Goal: Communication & Community: Answer question/provide support

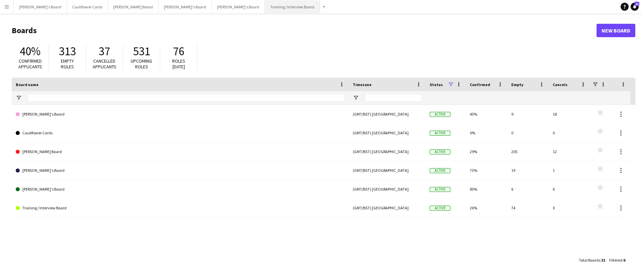
click at [265, 9] on button "Training / Interview Board Close" at bounding box center [292, 6] width 55 height 13
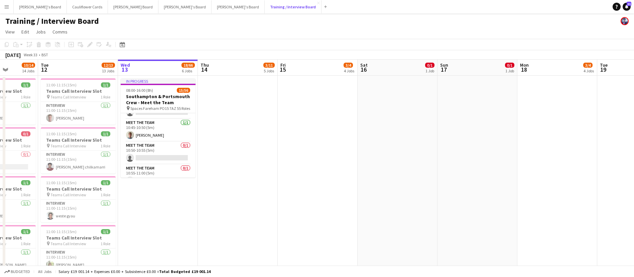
scroll to position [222, 0]
click at [167, 129] on app-card-role "Meet The Team [DATE] 10:45-10:50 (5m) [PERSON_NAME]" at bounding box center [158, 129] width 75 height 23
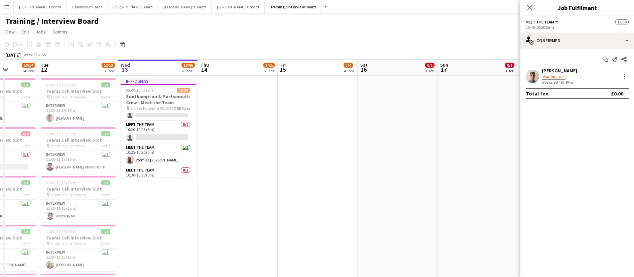
scroll to position [102, 0]
click at [158, 167] on app-card-role "Meet The Team [DATE] 10:25-10:30 (5m) Promise [PERSON_NAME]" at bounding box center [158, 158] width 75 height 23
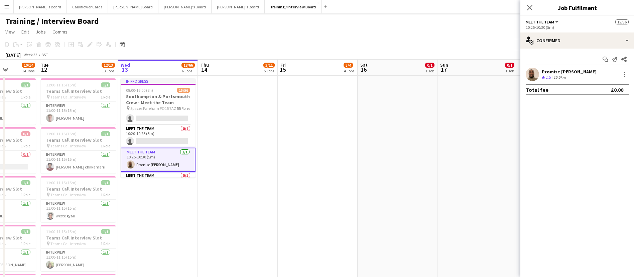
click at [532, 72] on app-user-avatar at bounding box center [532, 74] width 13 height 13
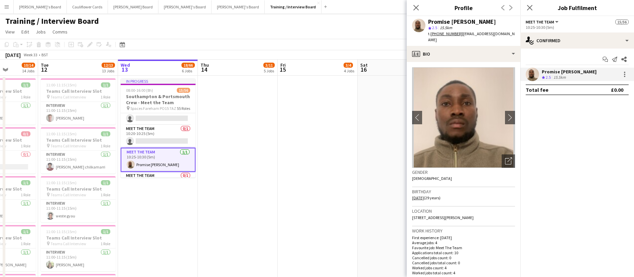
click at [506, 108] on img at bounding box center [463, 117] width 103 height 100
click at [505, 115] on app-icon "chevron-right" at bounding box center [510, 117] width 10 height 7
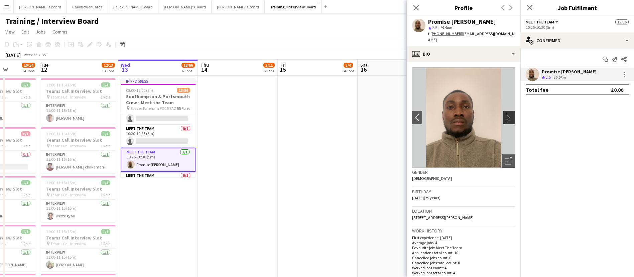
click at [505, 115] on app-icon "chevron-right" at bounding box center [510, 117] width 10 height 7
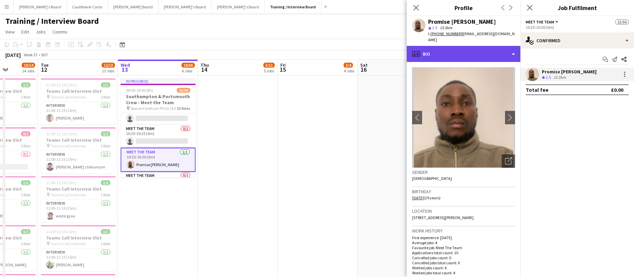
click at [508, 50] on div "profile Bio" at bounding box center [464, 54] width 114 height 16
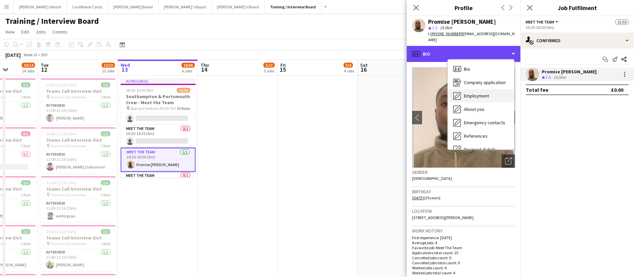
scroll to position [90, 0]
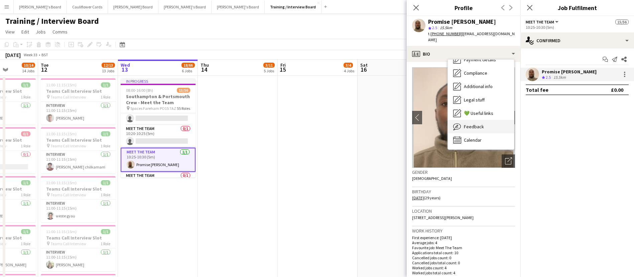
click at [477, 129] on span "Feedback" at bounding box center [474, 126] width 20 height 6
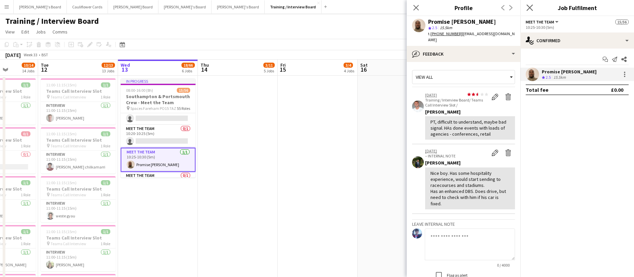
click at [532, 11] on app-icon "Close pop-in" at bounding box center [530, 8] width 10 height 10
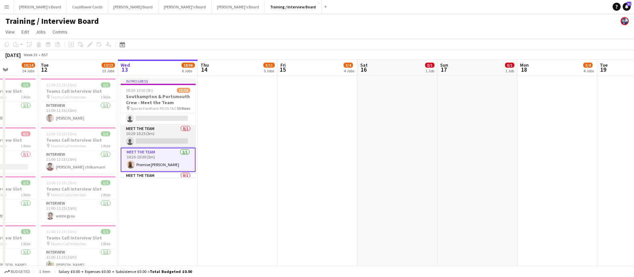
scroll to position [0, 0]
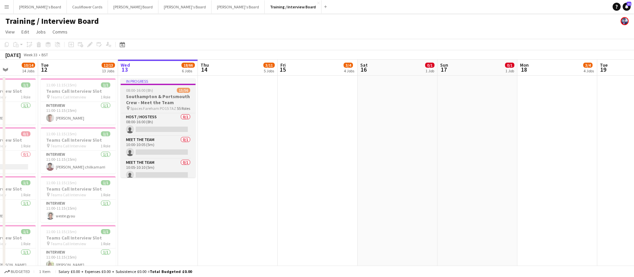
click at [155, 86] on app-job-card "In progress 08:00-16:00 (8h) 15/56 [GEOGRAPHIC_DATA] & Portsmouth Crew - Meet t…" at bounding box center [158, 127] width 75 height 99
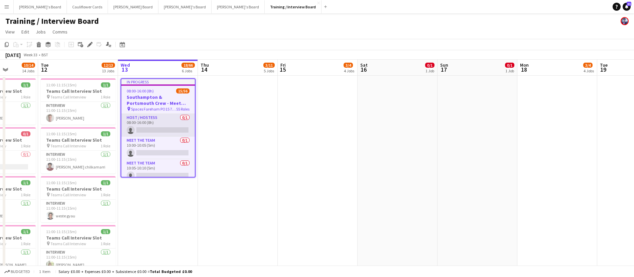
click at [159, 136] on app-card-role "Host / Hostess 0/1 08:00-16:00 (8h) single-neutral-actions" at bounding box center [158, 125] width 74 height 23
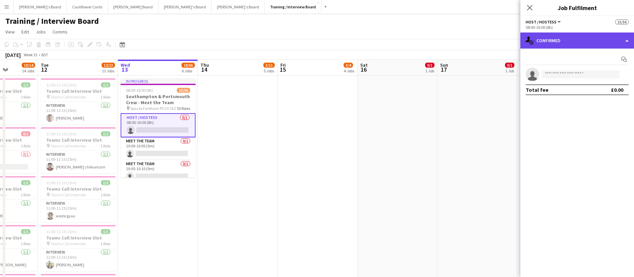
click at [567, 40] on div "single-neutral-actions-check-2 Confirmed" at bounding box center [578, 40] width 114 height 16
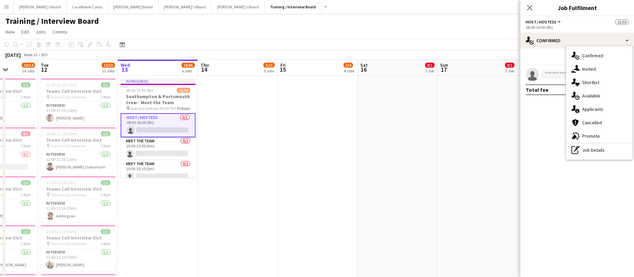
click at [548, 96] on div "Start chat single-neutral-actions Total fee £0.00" at bounding box center [578, 74] width 114 height 52
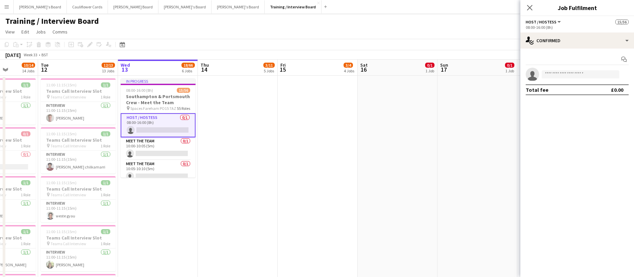
click at [624, 21] on span "15/56" at bounding box center [622, 21] width 13 height 5
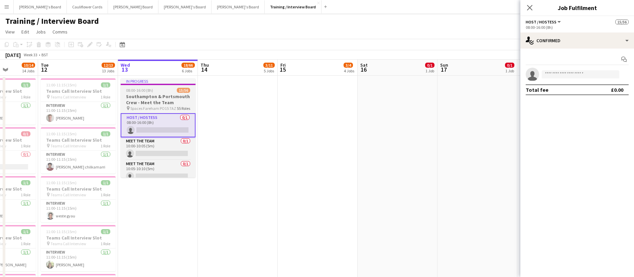
click at [163, 100] on h3 "Southampton & Portsmouth Crew - Meet the Team" at bounding box center [158, 99] width 75 height 12
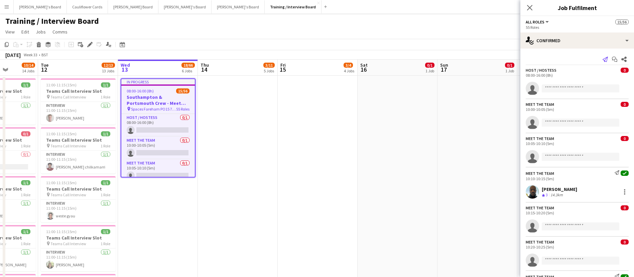
click at [603, 57] on icon "Send notification" at bounding box center [605, 59] width 5 height 5
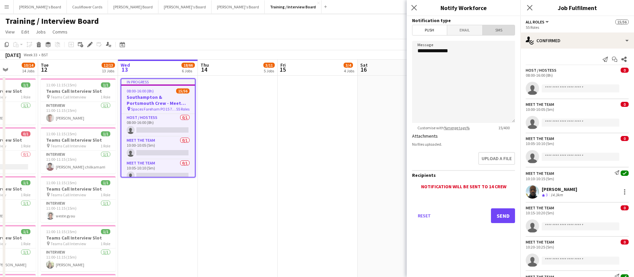
click at [500, 31] on span "SMS" at bounding box center [499, 30] width 32 height 10
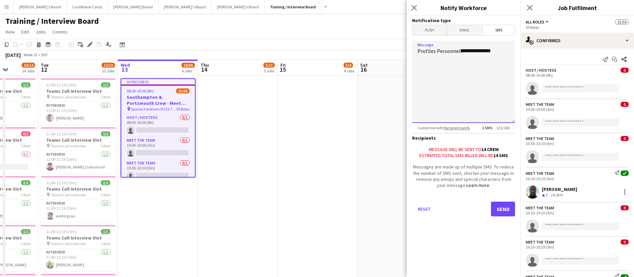
click at [467, 69] on textarea "**********" at bounding box center [463, 82] width 103 height 82
click at [500, 55] on textarea "**********" at bounding box center [463, 82] width 103 height 82
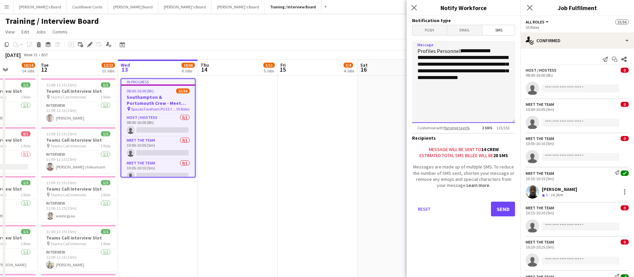
click at [435, 95] on textarea "**********" at bounding box center [463, 82] width 103 height 82
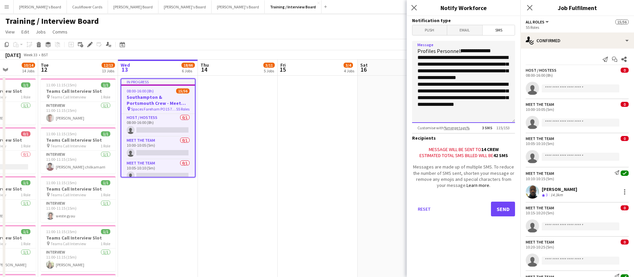
scroll to position [2, 0]
drag, startPoint x: 472, startPoint y: 115, endPoint x: 462, endPoint y: 119, distance: 10.8
click at [462, 119] on textarea "**********" at bounding box center [463, 82] width 103 height 82
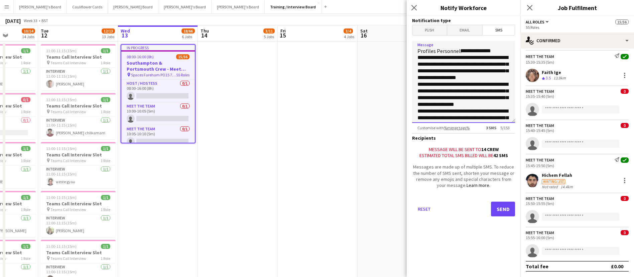
scroll to position [0, 0]
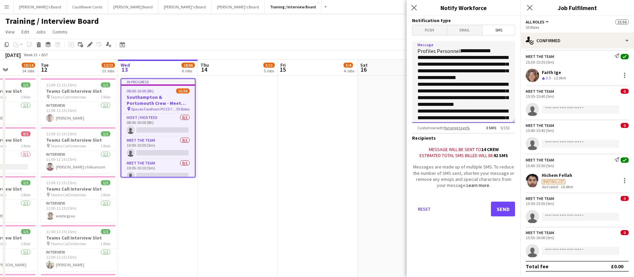
type textarea "**********"
click at [513, 211] on button "Send" at bounding box center [503, 208] width 24 height 15
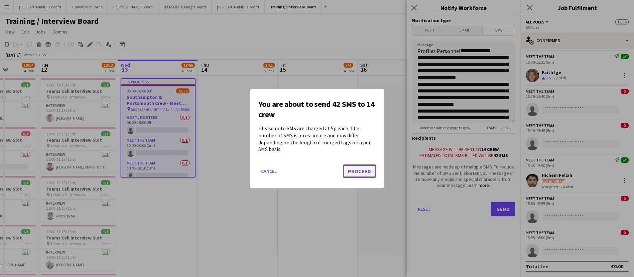
click at [364, 169] on button "Proceed" at bounding box center [359, 170] width 33 height 13
